Goal: Task Accomplishment & Management: Manage account settings

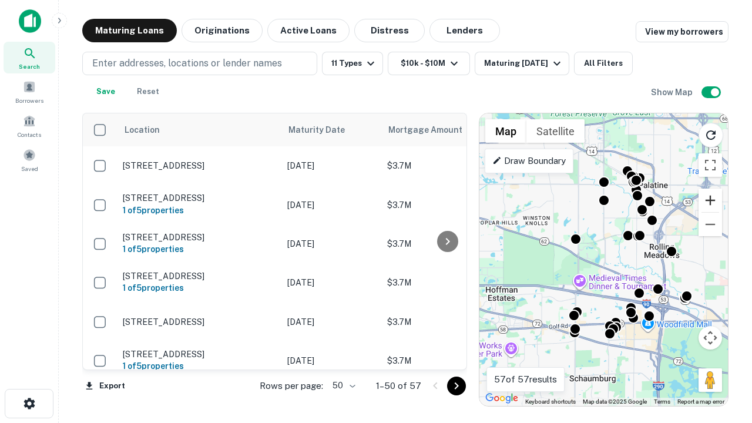
click at [710, 200] on button "Zoom in" at bounding box center [711, 201] width 24 height 24
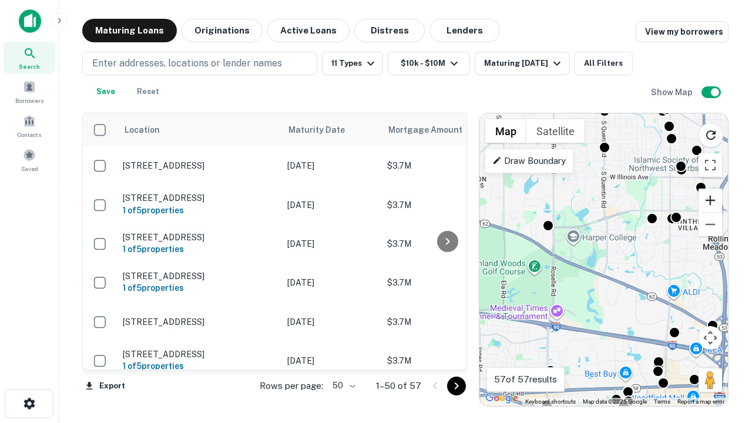
click at [710, 200] on button "Zoom in" at bounding box center [711, 201] width 24 height 24
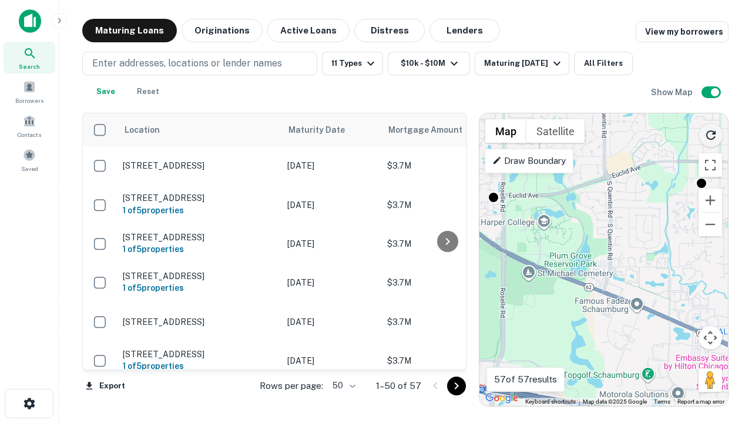
click at [711, 133] on icon "Reload search area" at bounding box center [711, 135] width 14 height 14
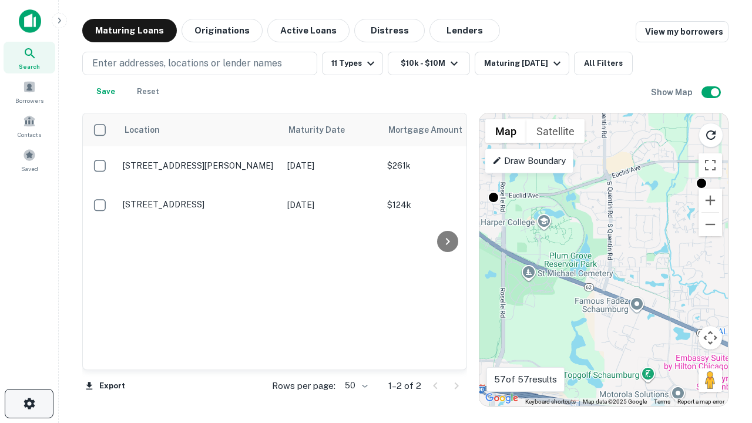
click at [29, 404] on icon "button" at bounding box center [29, 404] width 14 height 14
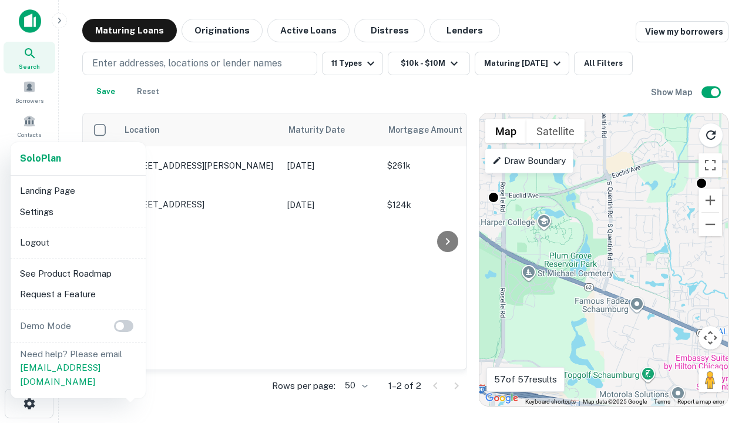
click at [78, 242] on li "Logout" at bounding box center [78, 242] width 126 height 21
